Goal: Check status: Check status

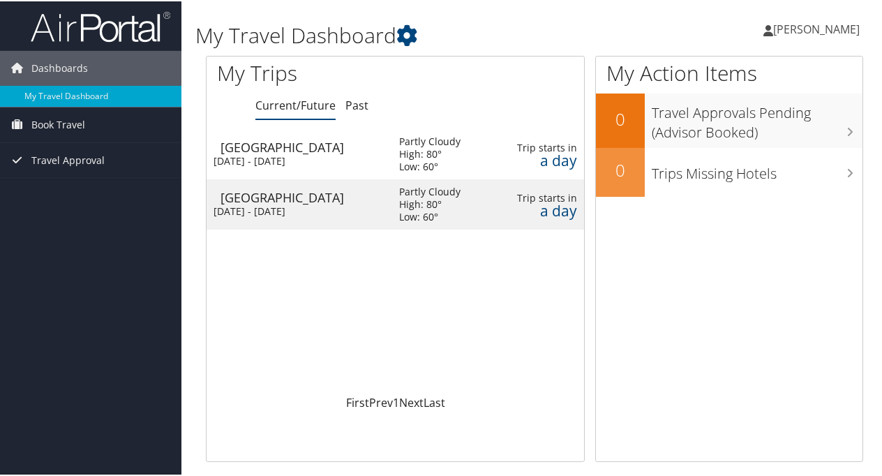
click at [359, 205] on div "[DATE] - [DATE]" at bounding box center [295, 210] width 165 height 13
click at [366, 149] on div "Salt Lake City" at bounding box center [302, 146] width 165 height 13
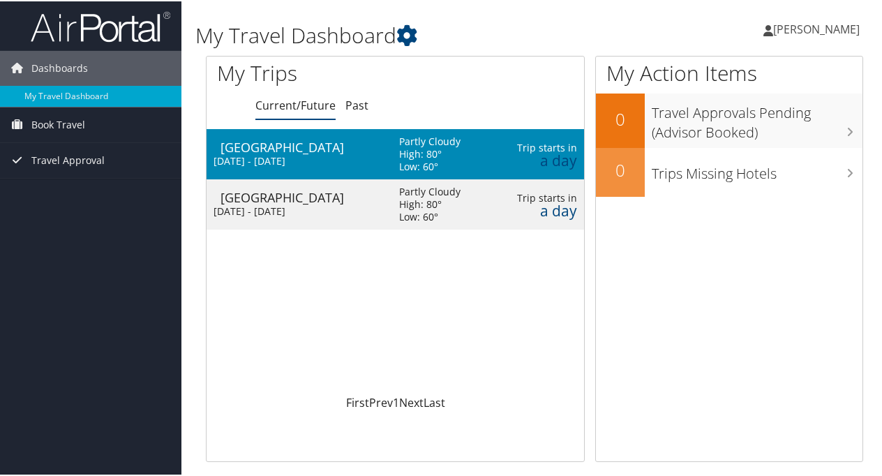
click at [366, 149] on div "Salt Lake City" at bounding box center [302, 146] width 165 height 13
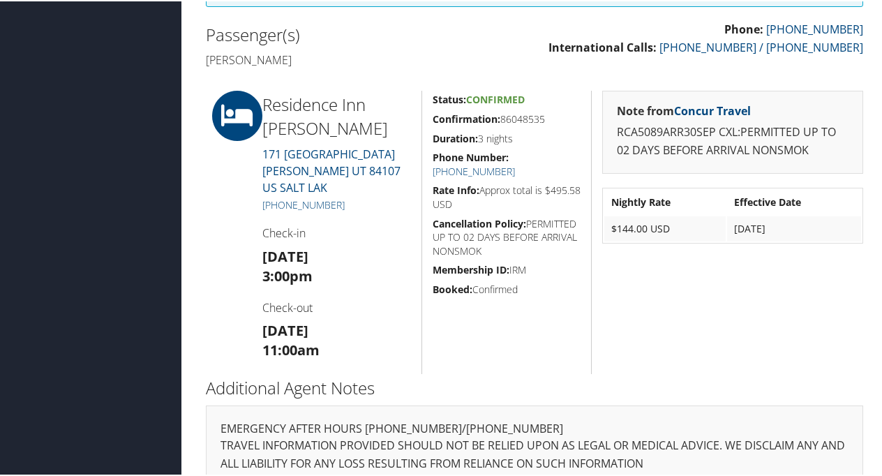
scroll to position [352, 0]
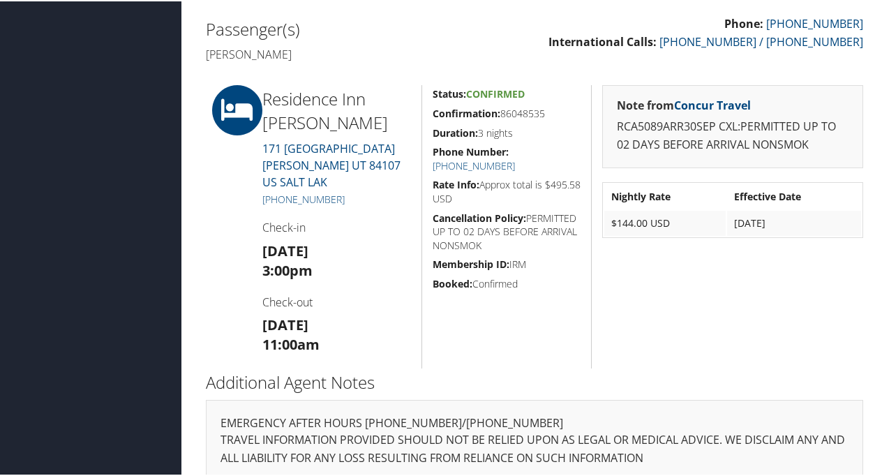
drag, startPoint x: 502, startPoint y: 112, endPoint x: 546, endPoint y: 111, distance: 43.3
click at [546, 111] on h5 "Confirmation: 86048535" at bounding box center [507, 112] width 148 height 14
drag, startPoint x: 546, startPoint y: 111, endPoint x: 522, endPoint y: 109, distance: 23.8
copy h5 "86048535"
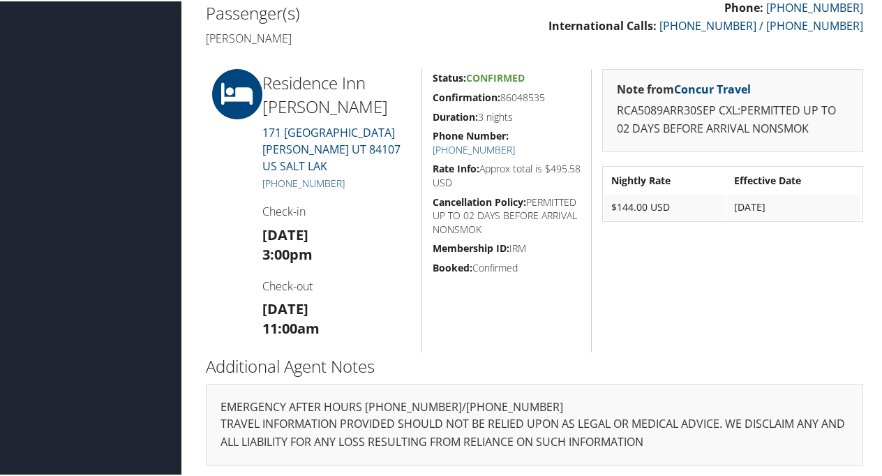
click at [273, 209] on h4 "Check-in" at bounding box center [336, 209] width 149 height 15
